Goal: Transaction & Acquisition: Purchase product/service

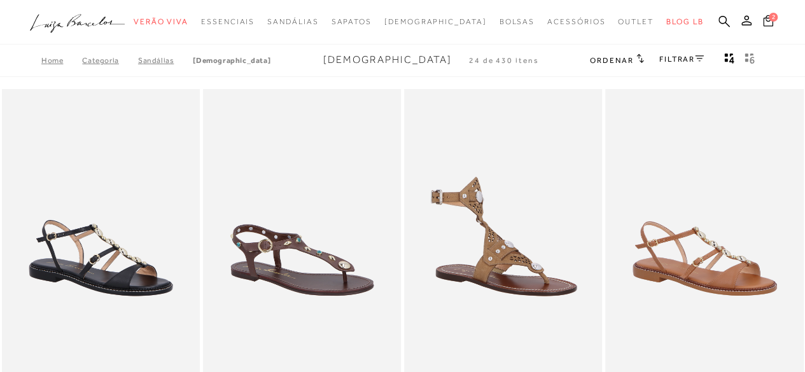
click at [766, 18] on icon at bounding box center [768, 20] width 10 height 11
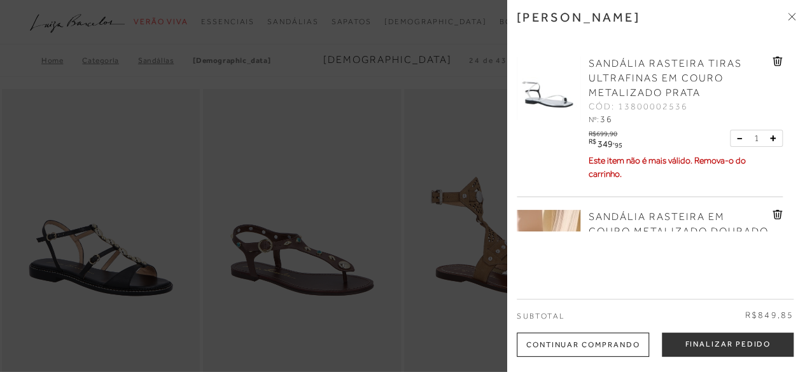
scroll to position [101, 0]
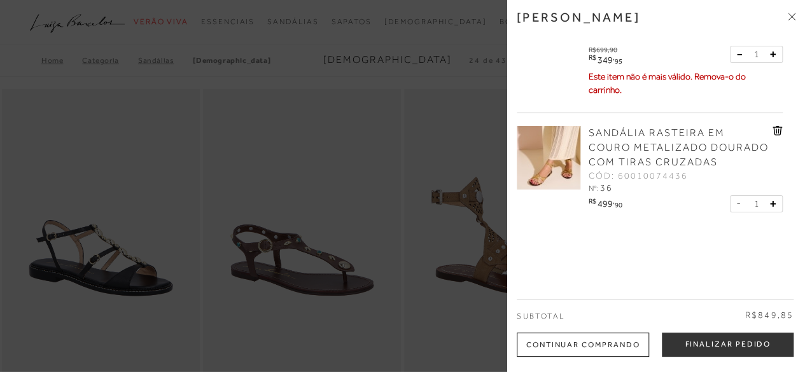
click at [307, 83] on div at bounding box center [402, 186] width 805 height 372
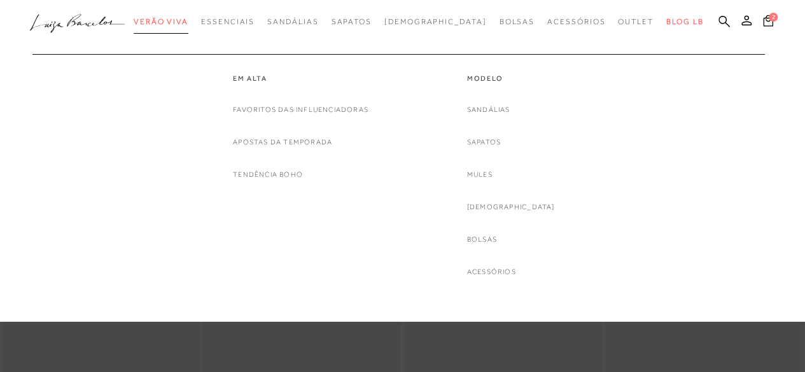
click at [188, 22] on span "Verão Viva" at bounding box center [161, 21] width 55 height 9
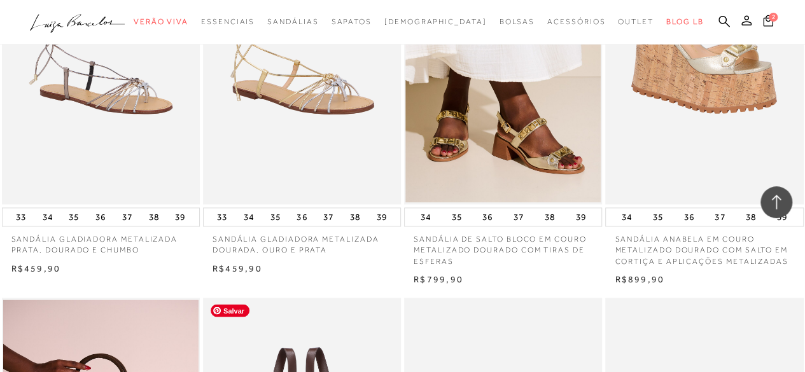
scroll to position [891, 0]
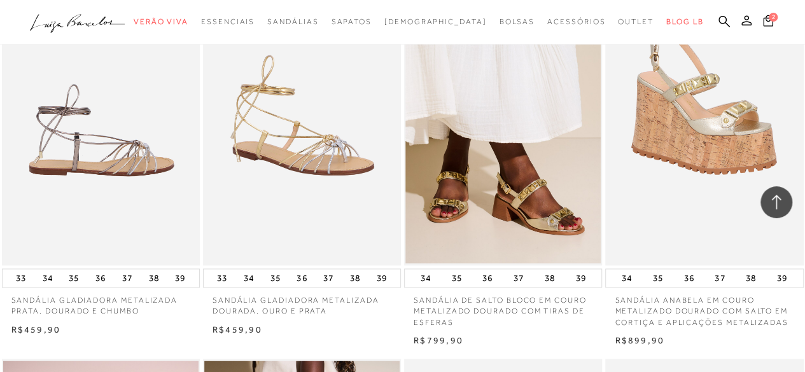
click at [170, 171] on img at bounding box center [101, 116] width 197 height 297
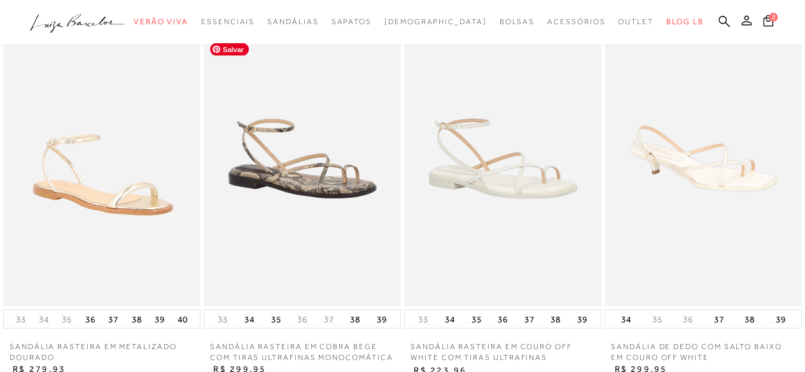
scroll to position [1400, 0]
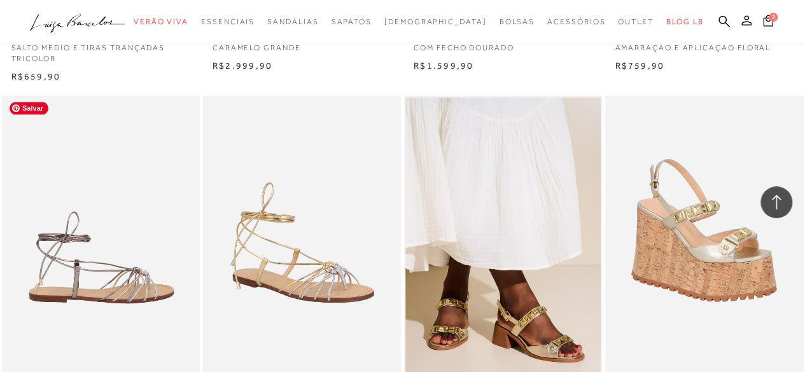
scroll to position [891, 0]
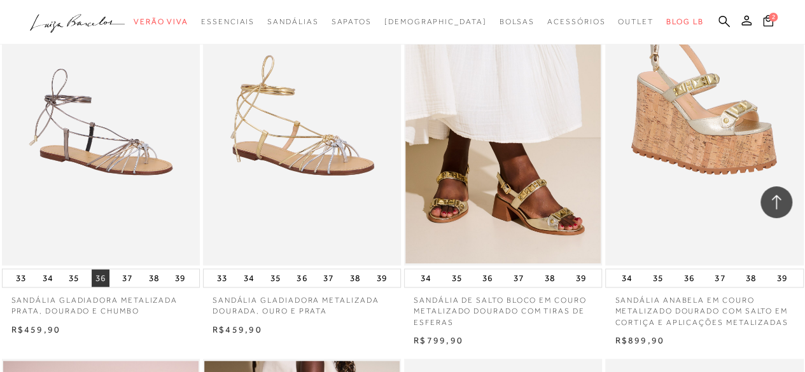
click at [102, 278] on button "36" at bounding box center [101, 278] width 18 height 18
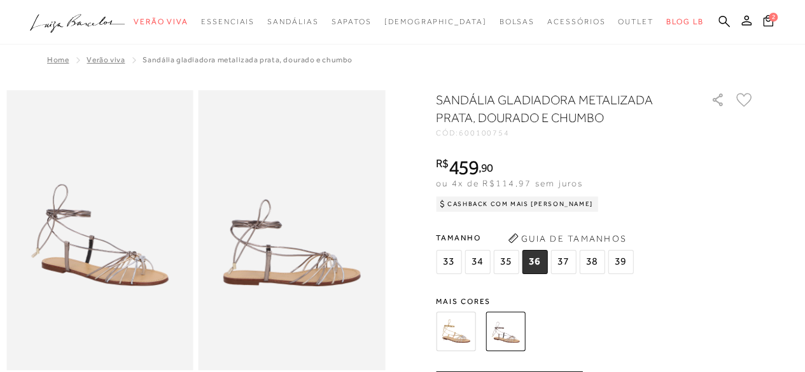
click at [473, 335] on img at bounding box center [455, 331] width 39 height 39
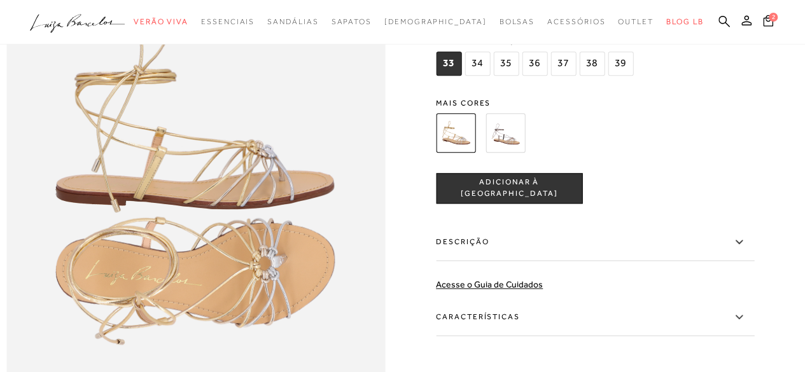
scroll to position [636, 0]
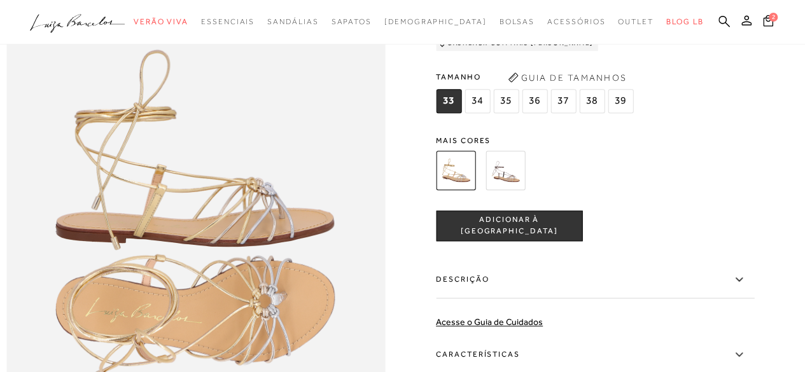
click at [508, 190] on img at bounding box center [505, 170] width 39 height 39
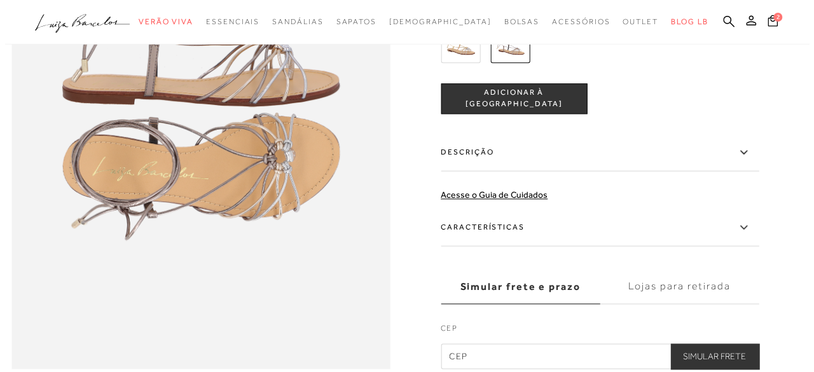
scroll to position [445, 0]
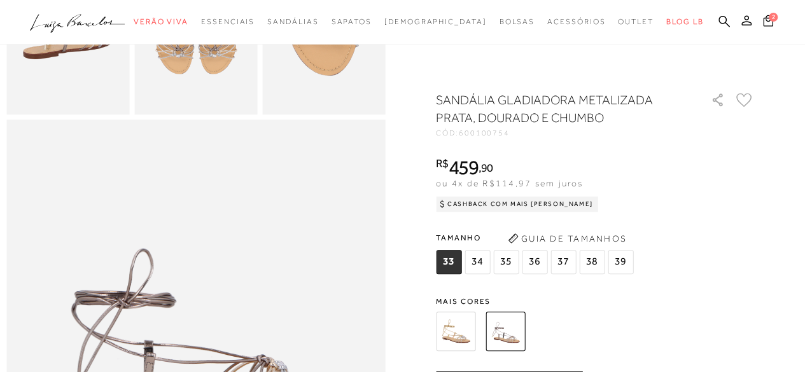
click at [563, 236] on button "Guia de Tamanhos" at bounding box center [566, 238] width 127 height 20
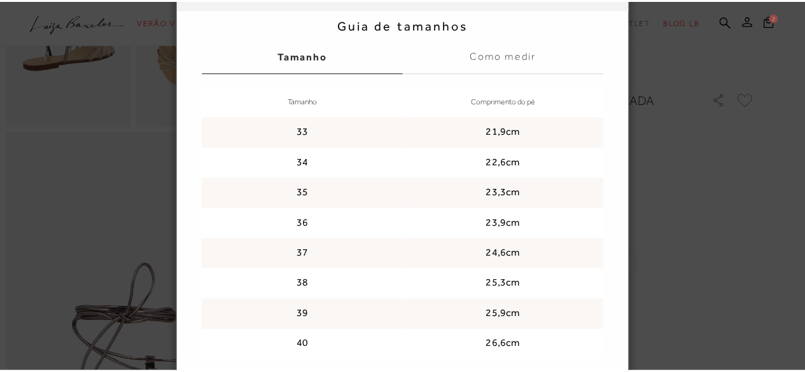
scroll to position [127, 0]
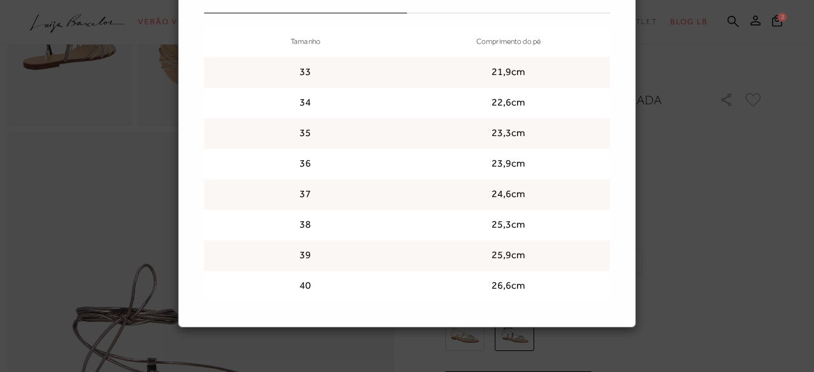
click at [714, 221] on div "Guia de tamanhos Guia de tamanhos Tamanho Como medir Tamanho Comprimento do pé …" at bounding box center [407, 186] width 814 height 372
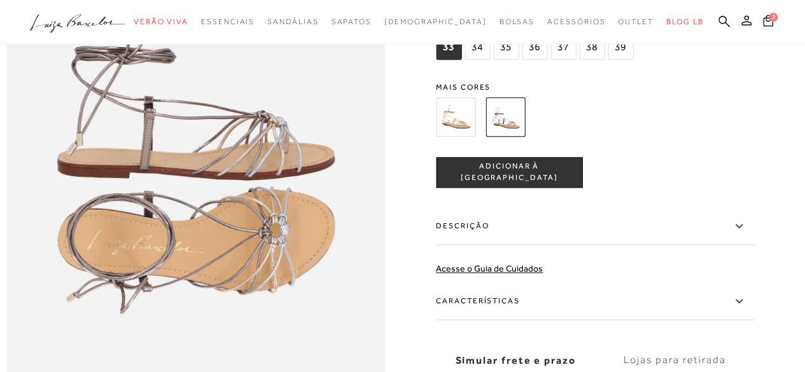
scroll to position [700, 0]
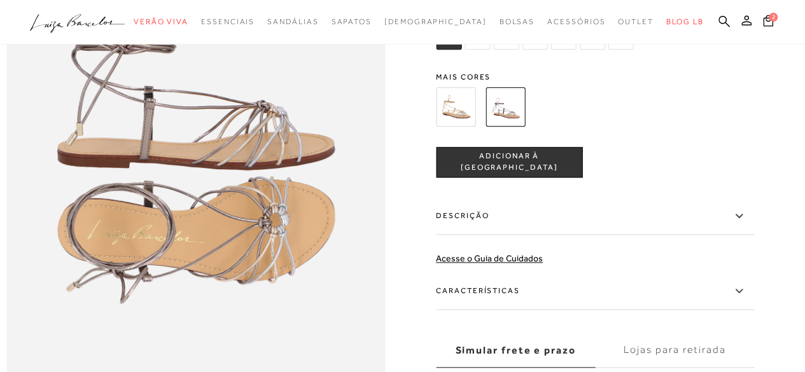
click at [557, 50] on span "37" at bounding box center [562, 37] width 25 height 24
click at [489, 174] on span "ADICIONAR À [GEOGRAPHIC_DATA]" at bounding box center [509, 162] width 145 height 22
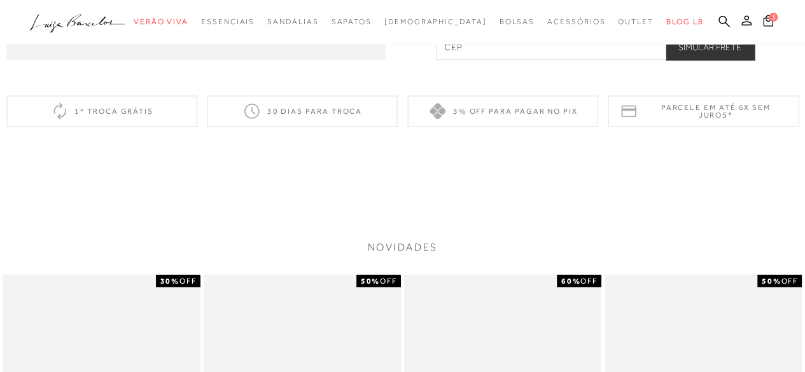
scroll to position [1082, 0]
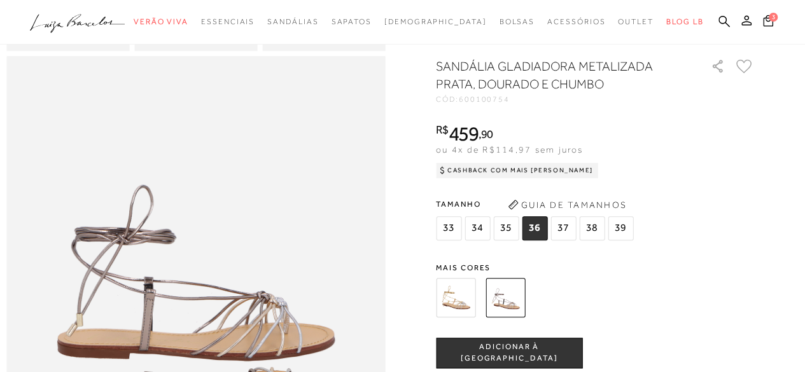
scroll to position [891, 0]
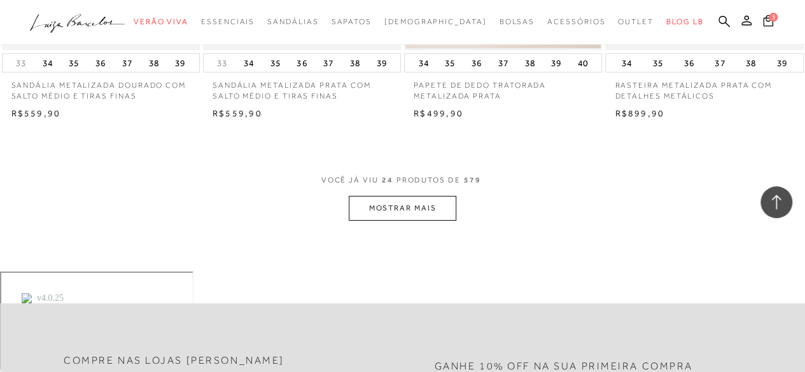
scroll to position [2418, 0]
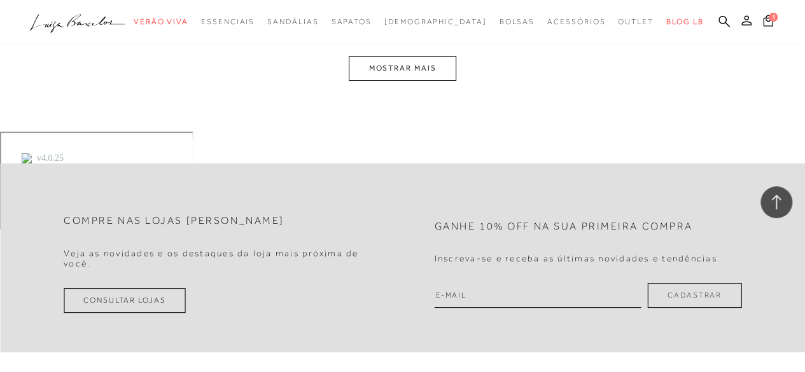
click at [405, 56] on button "MOSTRAR MAIS" at bounding box center [402, 68] width 107 height 25
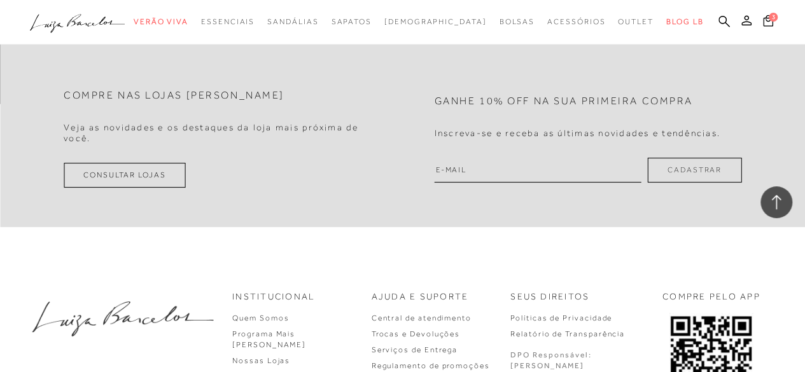
scroll to position [4473, 0]
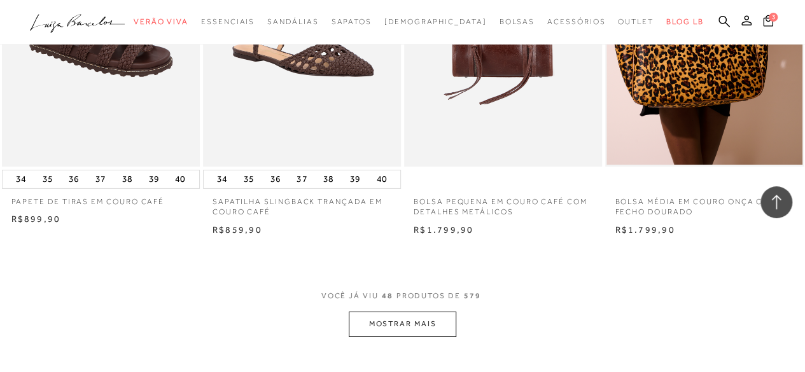
click at [379, 312] on button "MOSTRAR MAIS" at bounding box center [402, 324] width 107 height 25
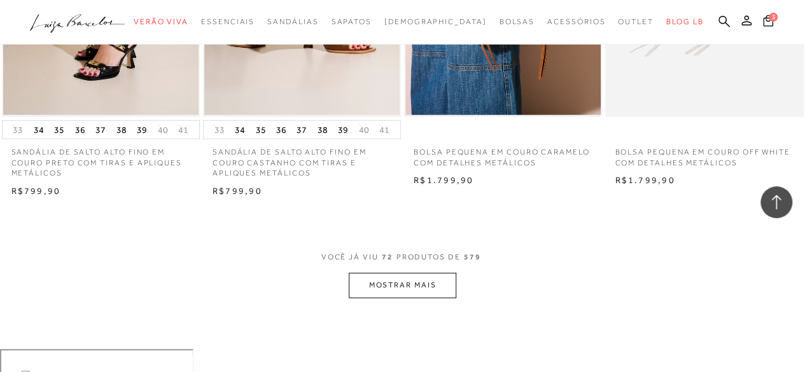
scroll to position [6955, 0]
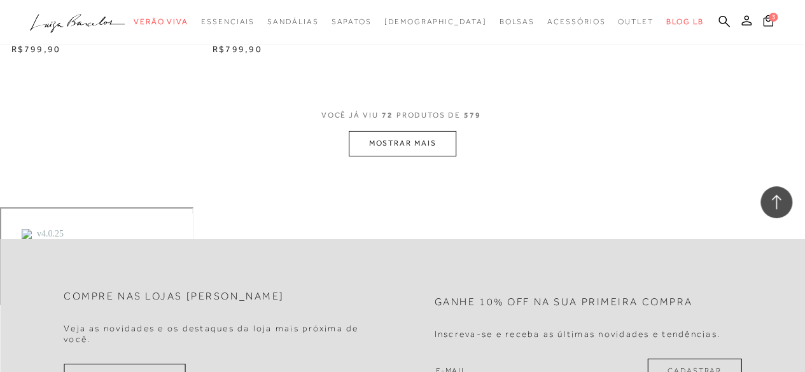
click at [438, 132] on button "MOSTRAR MAIS" at bounding box center [402, 143] width 107 height 25
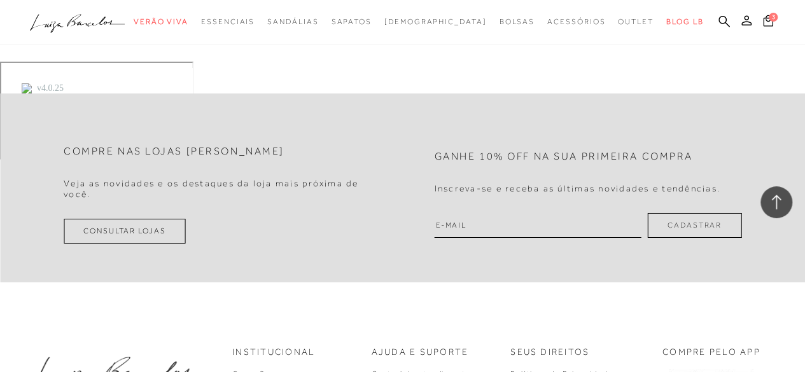
scroll to position [9182, 0]
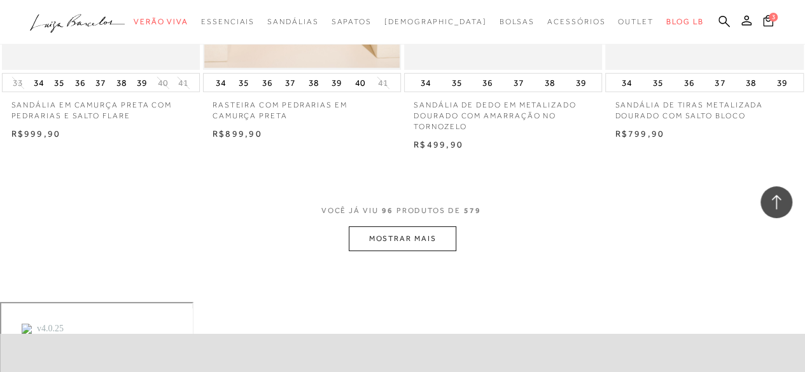
click at [398, 227] on button "MOSTRAR MAIS" at bounding box center [402, 239] width 107 height 25
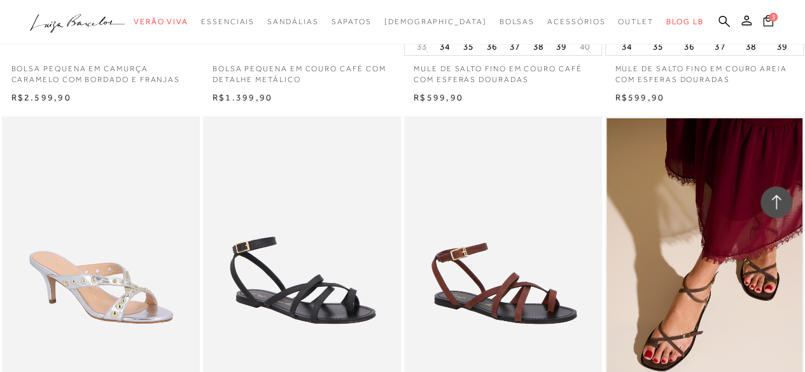
scroll to position [9755, 0]
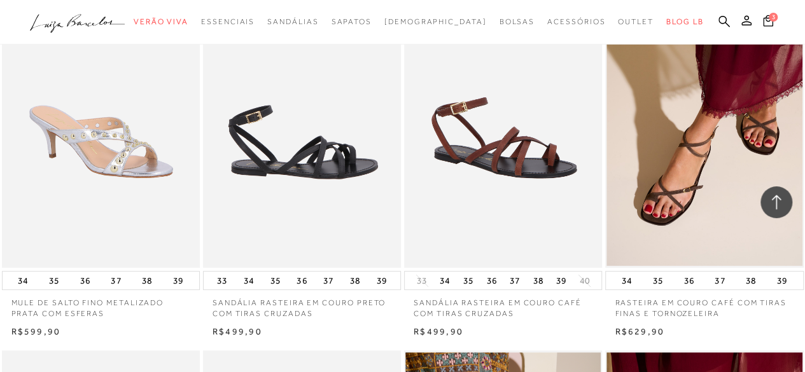
click at [318, 156] on img at bounding box center [302, 119] width 197 height 297
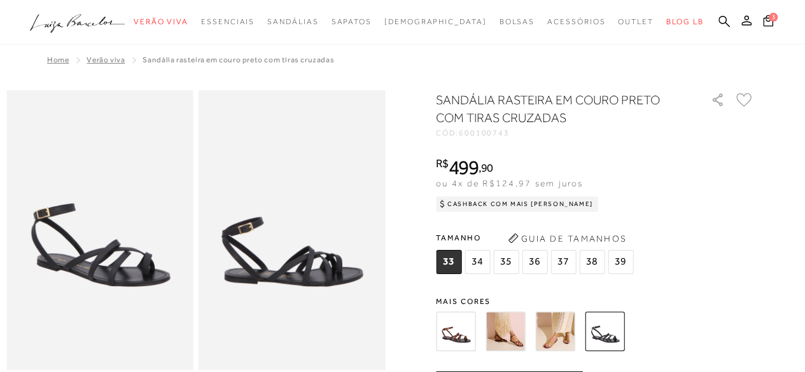
click at [519, 349] on img at bounding box center [505, 331] width 39 height 39
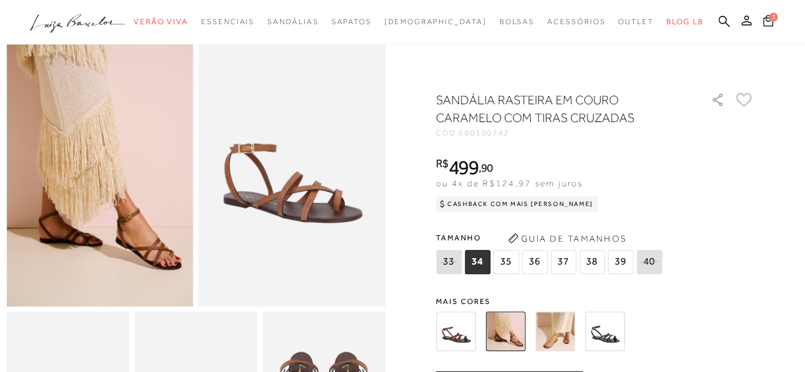
click at [556, 326] on img at bounding box center [554, 331] width 39 height 39
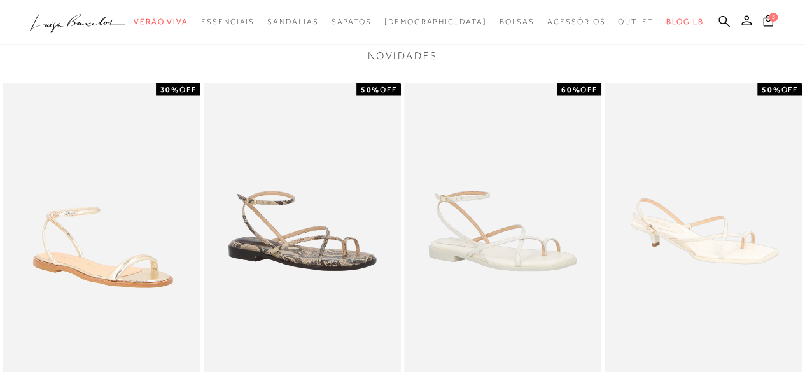
scroll to position [1464, 0]
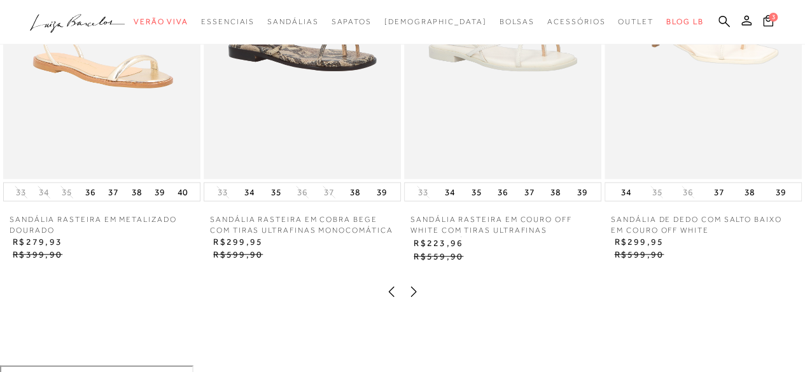
click at [356, 163] on img at bounding box center [302, 32] width 197 height 296
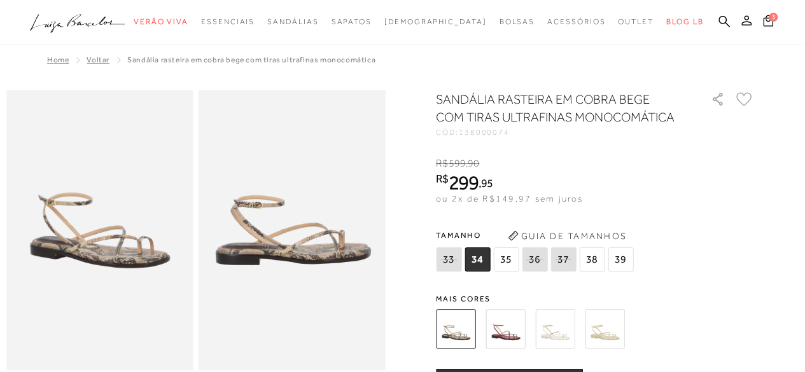
click at [503, 334] on img at bounding box center [505, 328] width 39 height 39
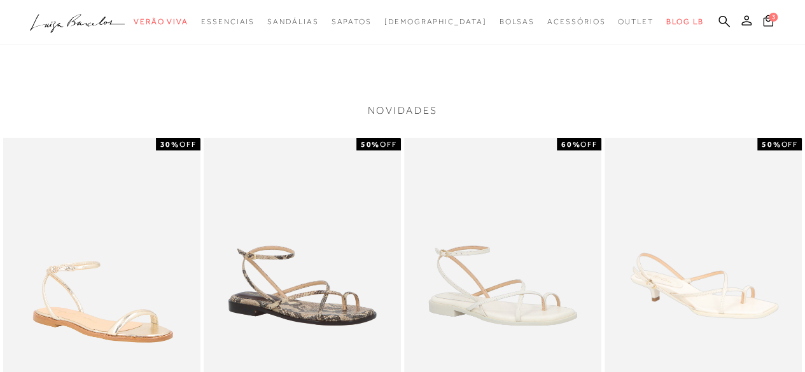
scroll to position [1400, 0]
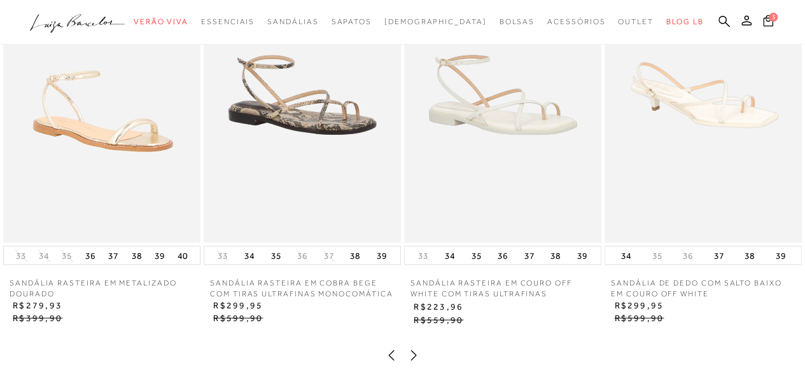
click at [89, 159] on img at bounding box center [101, 95] width 197 height 296
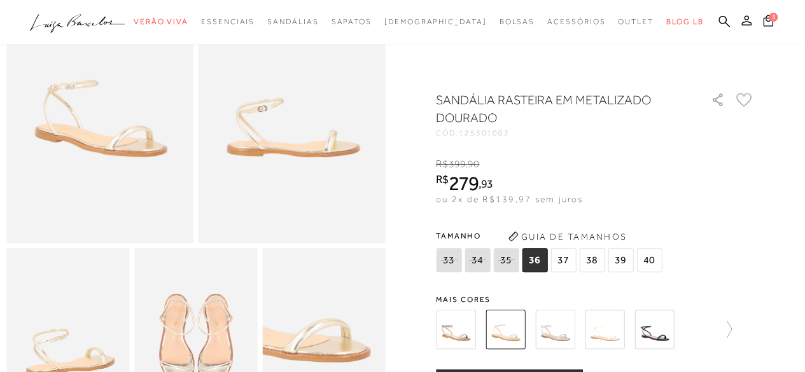
scroll to position [255, 0]
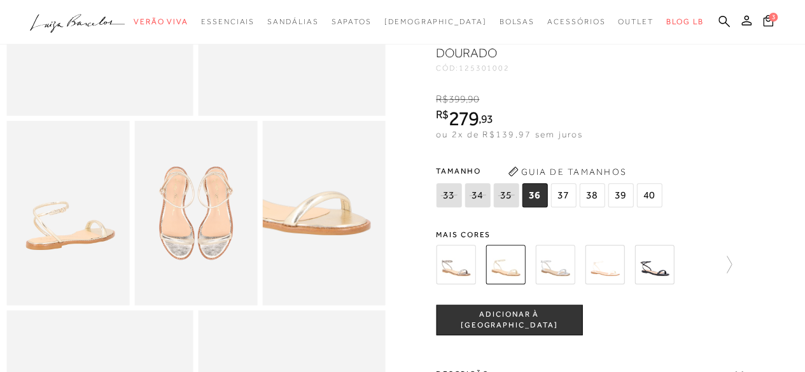
click at [460, 280] on img at bounding box center [455, 264] width 39 height 39
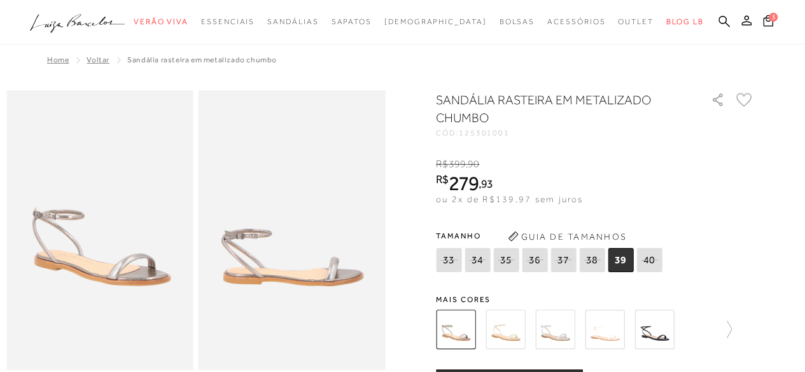
click at [507, 333] on img at bounding box center [505, 329] width 39 height 39
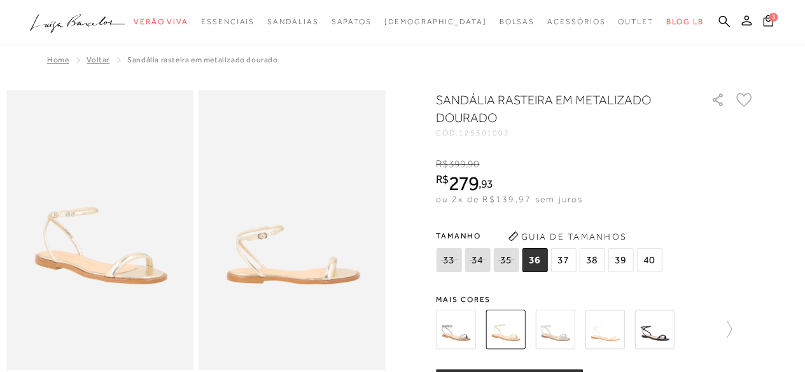
click at [612, 340] on img at bounding box center [604, 329] width 39 height 39
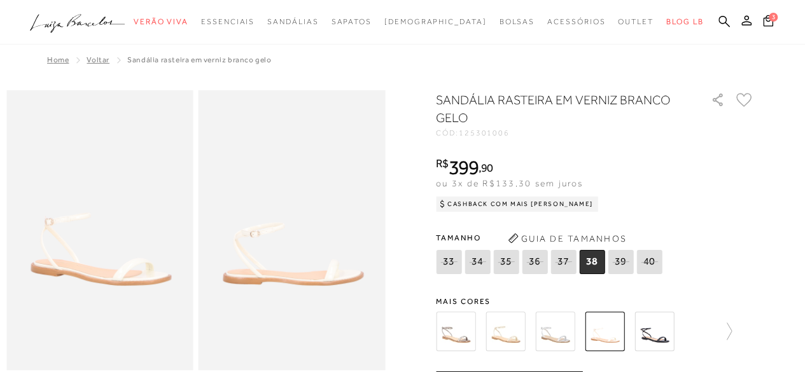
click at [661, 345] on img at bounding box center [653, 331] width 39 height 39
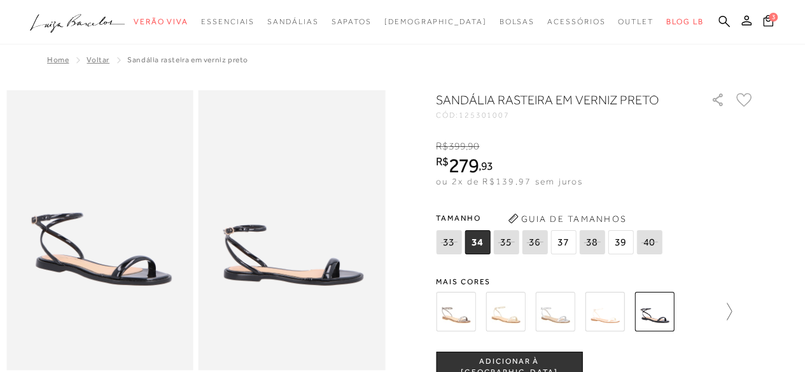
click at [727, 314] on icon at bounding box center [723, 312] width 18 height 18
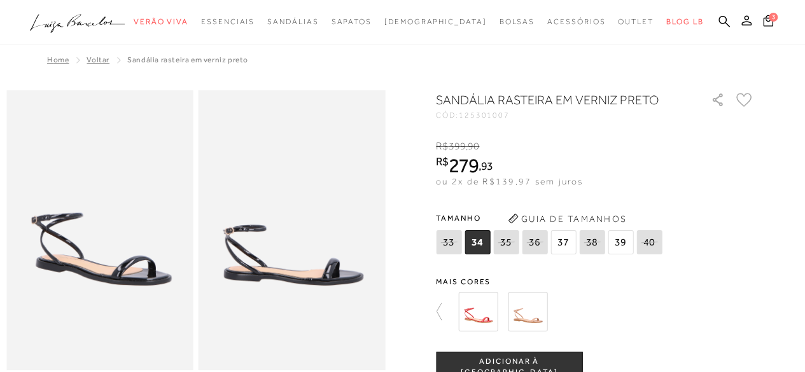
click at [490, 320] on img at bounding box center [477, 311] width 39 height 39
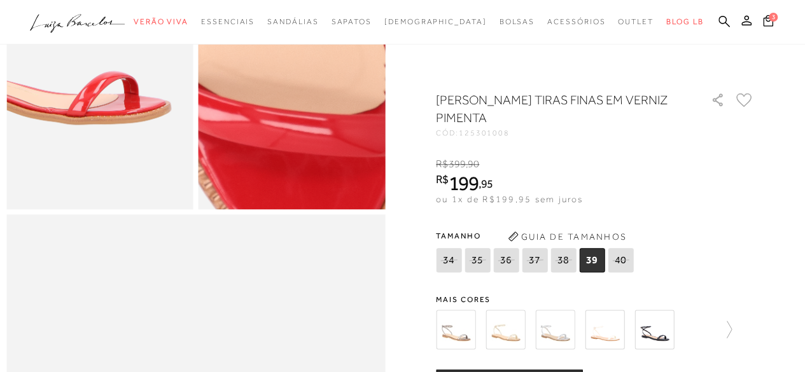
scroll to position [636, 0]
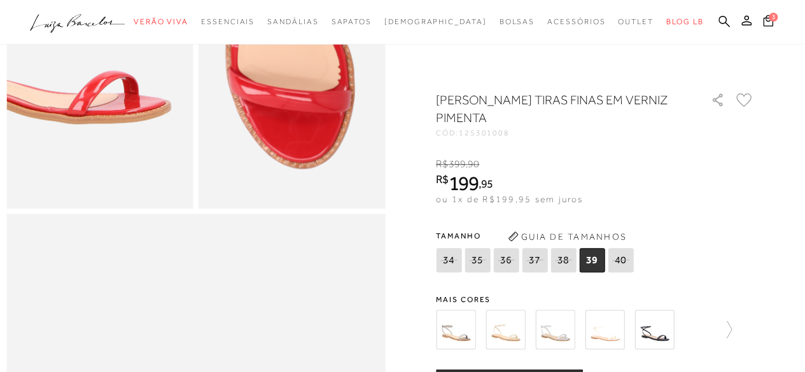
click at [457, 321] on img at bounding box center [455, 329] width 39 height 39
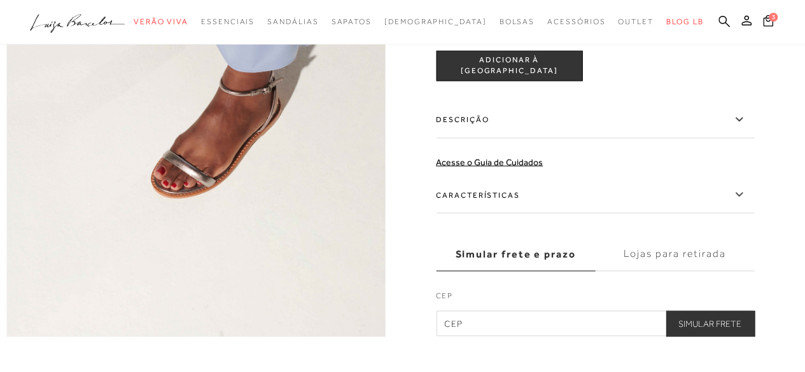
scroll to position [1400, 0]
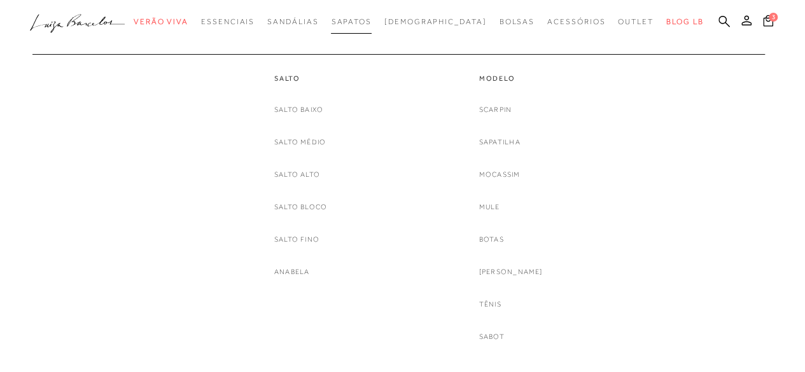
click at [365, 18] on span "Sapatos" at bounding box center [351, 21] width 40 height 9
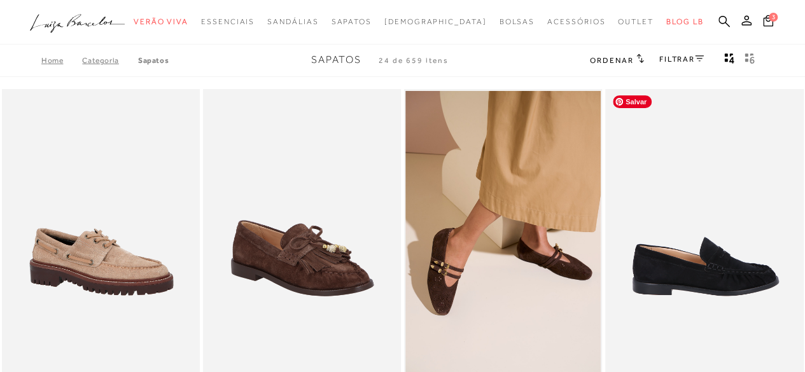
click at [749, 116] on img at bounding box center [704, 237] width 197 height 297
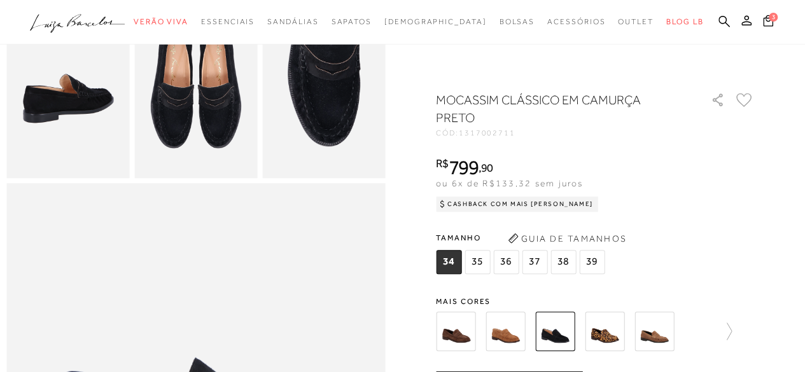
scroll to position [764, 0]
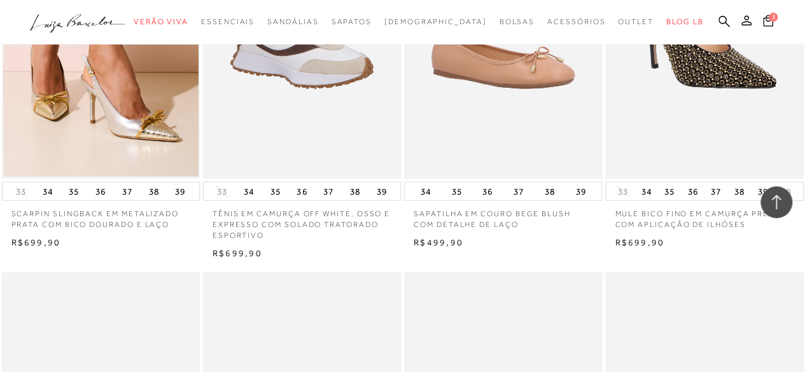
scroll to position [1845, 0]
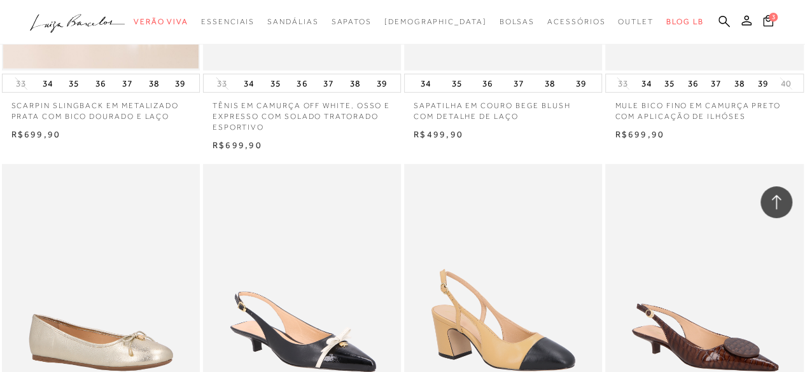
click at [680, 16] on ul ".a{fill-rule:evenodd;} Verão Viva Em alta Favoritos das Influenciadoras Apostas…" at bounding box center [393, 22] width 726 height 24
